Goal: Subscribe to service/newsletter

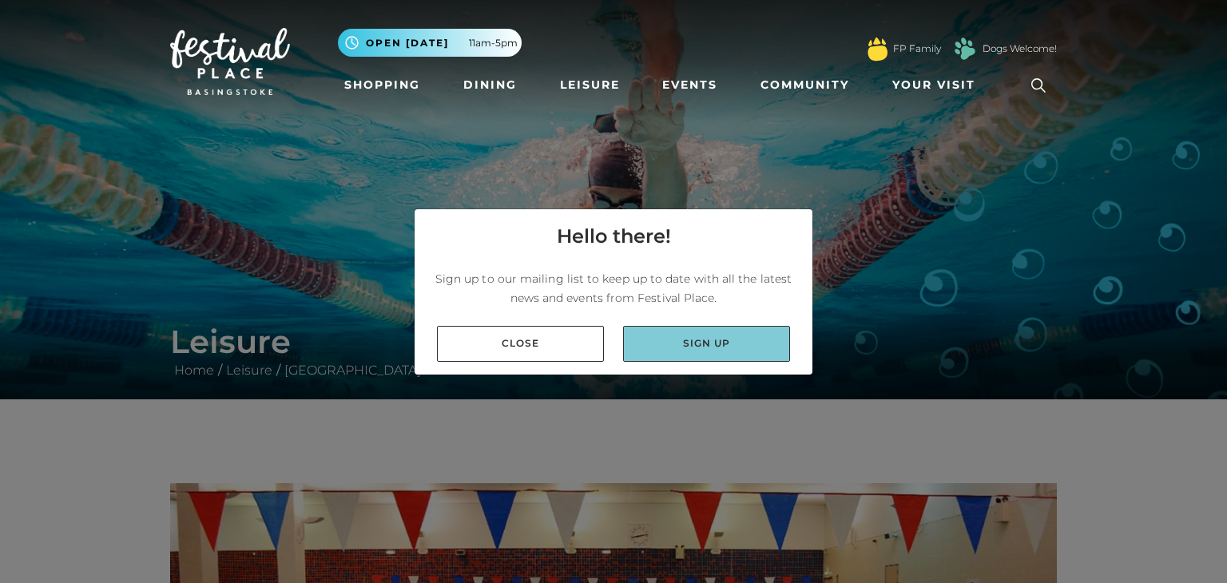
click at [711, 345] on link "Sign up" at bounding box center [706, 344] width 167 height 36
